Goal: Transaction & Acquisition: Purchase product/service

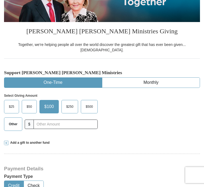
scroll to position [91, 0]
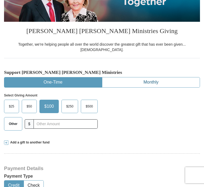
click at [148, 77] on button "Monthly" at bounding box center [150, 82] width 97 height 10
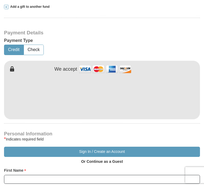
scroll to position [252, 0]
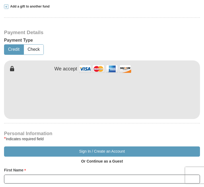
click at [87, 146] on button "Sign In / Create an Account" at bounding box center [102, 151] width 196 height 10
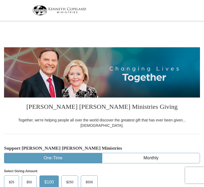
select select "WI"
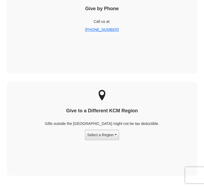
scroll to position [1054, 0]
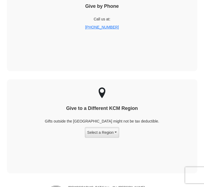
click at [156, 24] on div "Give by Phone Call us at: +1 817-852-6000" at bounding box center [102, 24] width 190 height 94
click at [154, 25] on div "Give by Phone Call us at: +1 817-852-6000" at bounding box center [102, 24] width 190 height 94
click at [156, 21] on div "Give by Phone Call us at: +1 817-852-6000" at bounding box center [102, 24] width 190 height 94
click at [155, 23] on div "Give by Phone Call us at: +1 817-852-6000" at bounding box center [102, 24] width 190 height 94
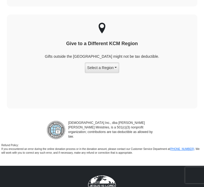
click at [160, 19] on div "Give to a Different KCM Region Gifts outside the US might not be tax deductible…" at bounding box center [102, 61] width 190 height 94
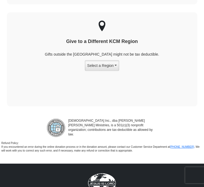
scroll to position [1122, 0]
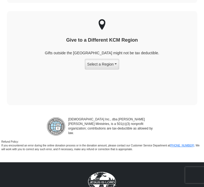
click at [159, 15] on div "Give to a Different KCM Region Gifts outside the US might not be tax deductible…" at bounding box center [102, 58] width 190 height 94
click at [159, 12] on div "Give to a Different KCM Region Gifts outside the US might not be tax deductible…" at bounding box center [102, 58] width 190 height 94
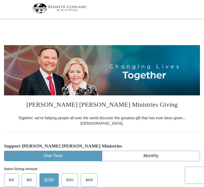
scroll to position [0, 0]
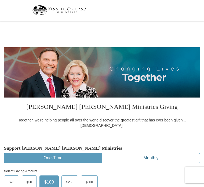
click at [157, 153] on button "Monthly" at bounding box center [150, 158] width 97 height 10
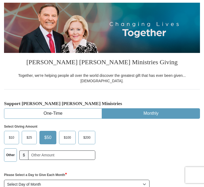
scroll to position [46, 0]
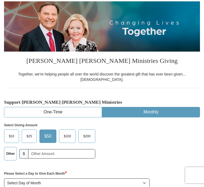
click at [27, 132] on span "$25" at bounding box center [29, 136] width 11 height 8
click at [0, 0] on input "$25" at bounding box center [0, 0] width 0 height 0
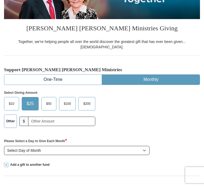
scroll to position [79, 0]
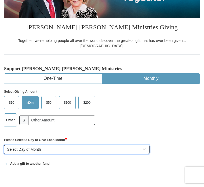
click at [86, 145] on select "Select Day of Month 1 2 3 4 5 6 7 8 9 10 11 12 13 14 15 16 17 18 19 20 21 22 23…" at bounding box center [76, 149] width 145 height 9
click at [85, 145] on select "Select Day of Month 1 2 3 4 5 6 7 8 9 10 11 12 13 14 15 16 17 18 19 20 21 22 23…" at bounding box center [76, 149] width 145 height 9
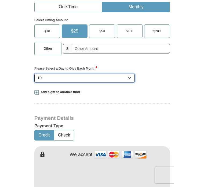
scroll to position [155, 0]
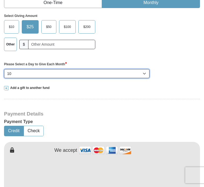
select select "1"
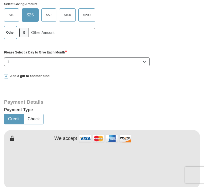
scroll to position [167, 0]
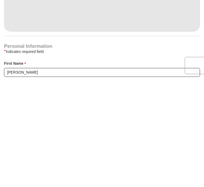
click at [131, 158] on div "* Indicates required field" at bounding box center [102, 161] width 196 height 6
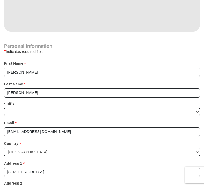
click at [135, 44] on h4 "Personal Information" at bounding box center [102, 46] width 196 height 4
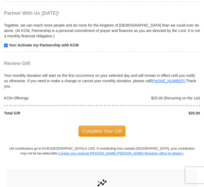
scroll to position [605, 0]
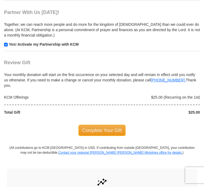
click at [123, 124] on span "Complete Your Gift" at bounding box center [101, 129] width 47 height 11
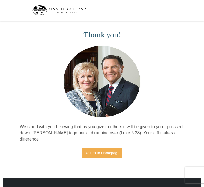
click at [108, 149] on link "Return to Homepage" at bounding box center [102, 153] width 40 height 10
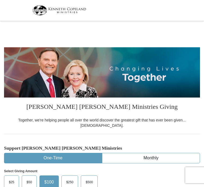
select select "WI"
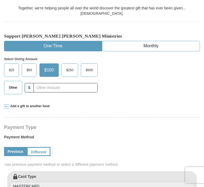
scroll to position [117, 0]
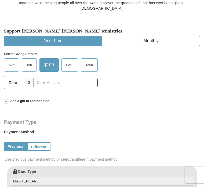
click at [130, 120] on h4 "Payment Type" at bounding box center [102, 122] width 196 height 4
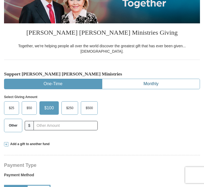
click at [150, 81] on button "Monthly" at bounding box center [150, 84] width 97 height 10
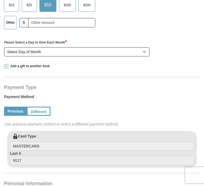
scroll to position [181, 0]
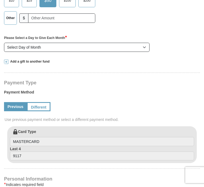
click at [133, 118] on div "Payment Method Previous Different Use previous payment method or select a diffe…" at bounding box center [102, 106] width 196 height 39
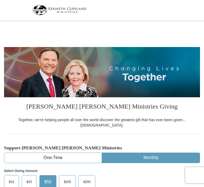
scroll to position [0, 0]
